Goal: Obtain resource: Obtain resource

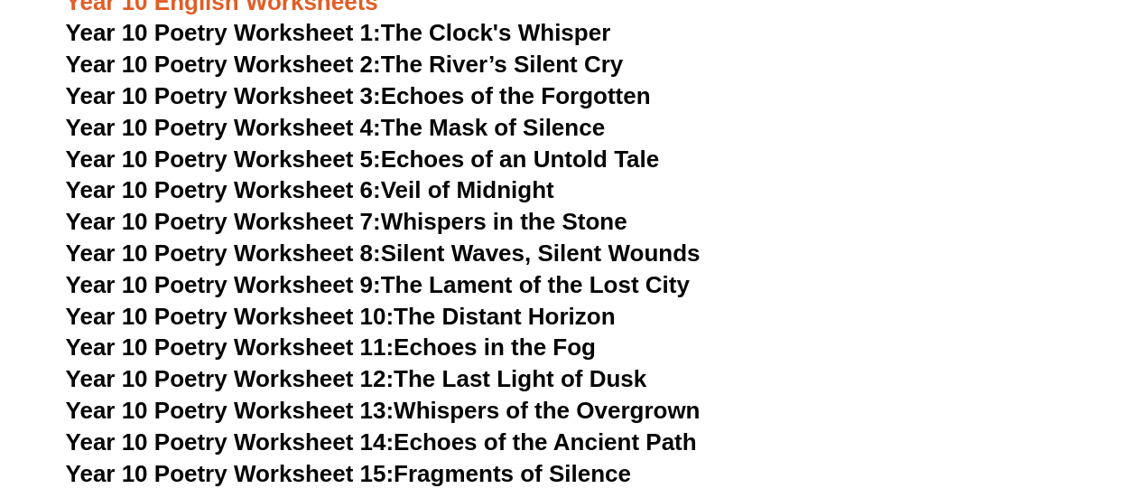
scroll to position [12042, 0]
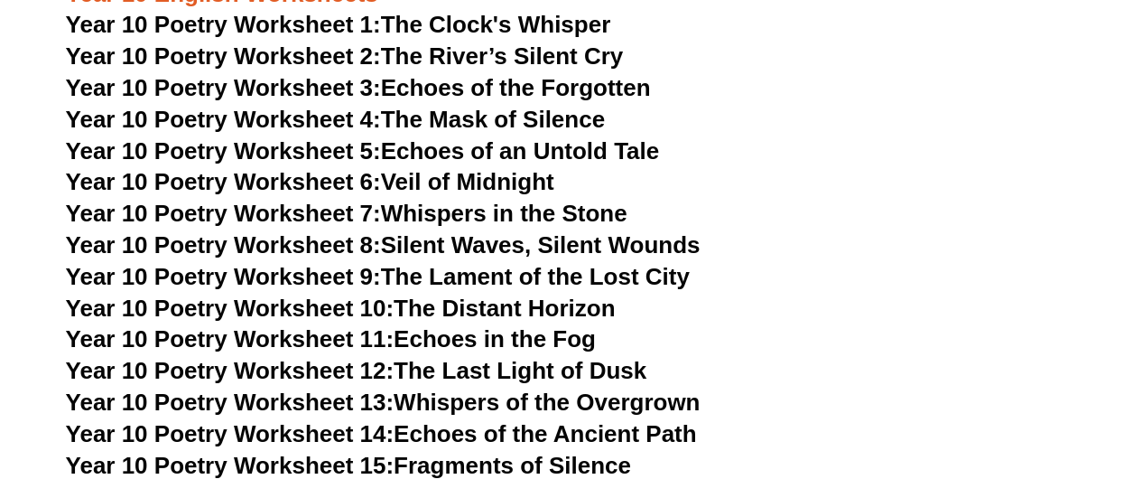
click at [446, 263] on link "Year 10 Poetry Worksheet 9: The Lament of the Lost City" at bounding box center [378, 276] width 624 height 27
click at [517, 325] on link "Year 10 Poetry Worksheet 11: Echoes in the Fog" at bounding box center [331, 338] width 530 height 27
click at [517, 200] on link "Year 10 Poetry Worksheet 7: Whispers in the Stone" at bounding box center [347, 213] width 562 height 27
click at [420, 420] on link "Year 10 Poetry Worksheet 14: Echoes of the Ancient Path" at bounding box center [381, 433] width 631 height 27
click at [562, 231] on link "Year 10 Poetry Worksheet 8: Silent Waves, Silent Wounds" at bounding box center [383, 244] width 635 height 27
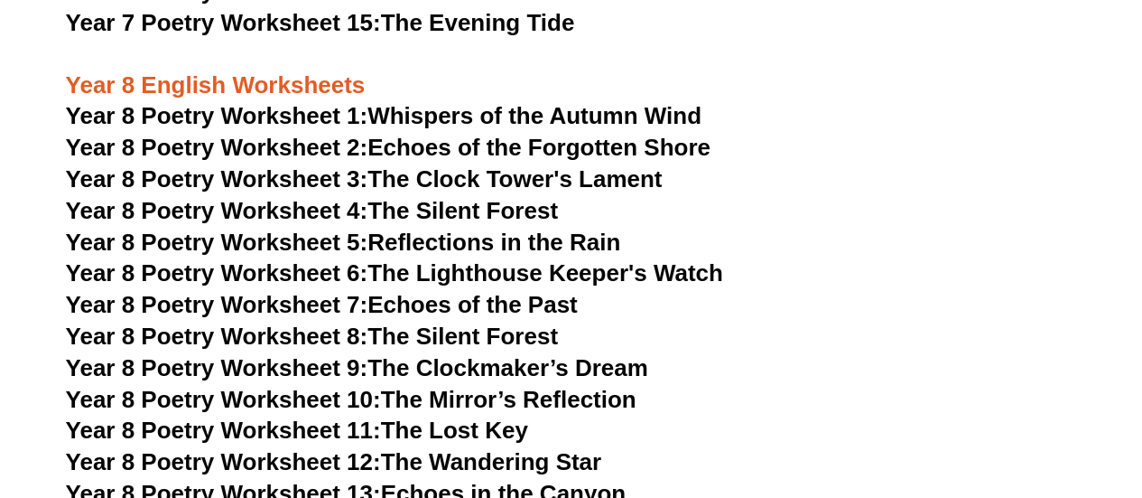
scroll to position [10688, 0]
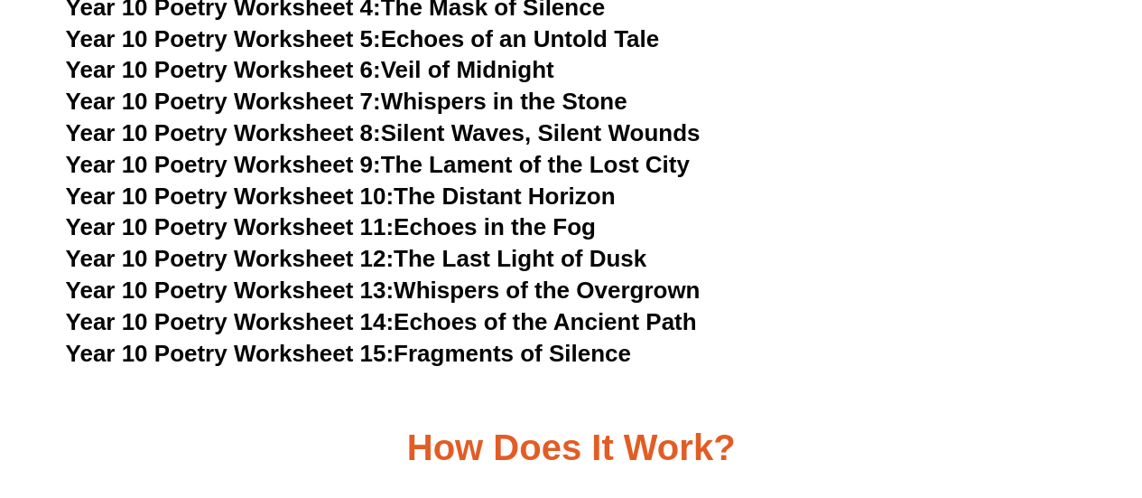
scroll to position [12083, 0]
